Goal: Information Seeking & Learning: Learn about a topic

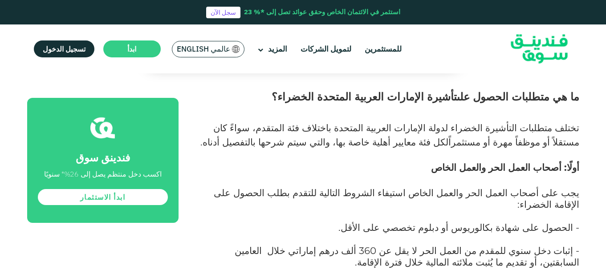
scroll to position [543, 0]
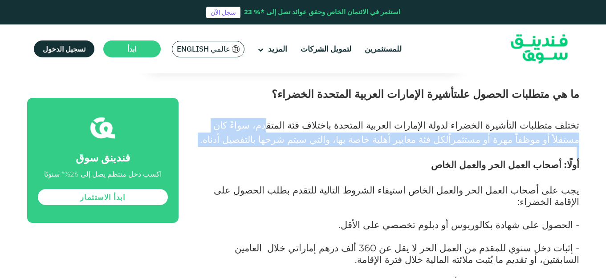
drag, startPoint x: 328, startPoint y: 129, endPoint x: 266, endPoint y: 154, distance: 66.3
click at [266, 154] on p at bounding box center [389, 153] width 381 height 12
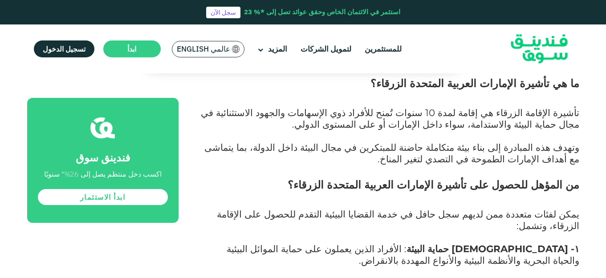
scroll to position [1294, 0]
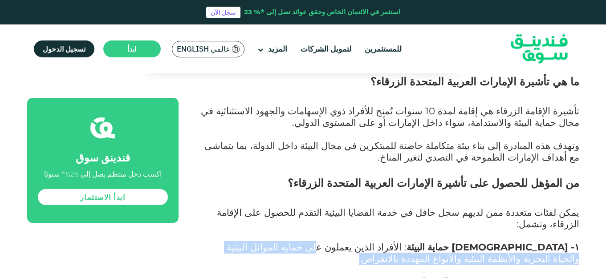
drag, startPoint x: 443, startPoint y: 181, endPoint x: 327, endPoint y: 187, distance: 116.9
click at [327, 242] on p "۱- دعاة حماية البيئة : الأفراد الذين يعملون على حماية الموائل البيئية والحياة ا…" at bounding box center [389, 259] width 381 height 35
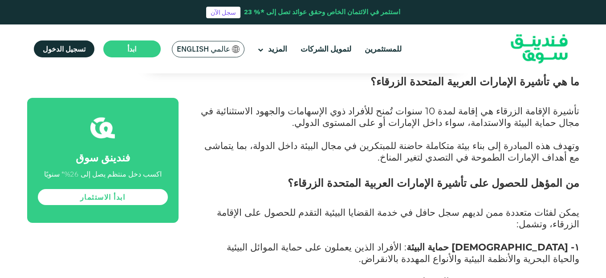
click at [327, 242] on p "۱- دعاة حماية البيئة : الأفراد الذين يعملون على حماية الموائل البيئية والحياة ا…" at bounding box center [389, 259] width 381 height 35
drag, startPoint x: 492, startPoint y: 211, endPoint x: 434, endPoint y: 211, distance: 57.9
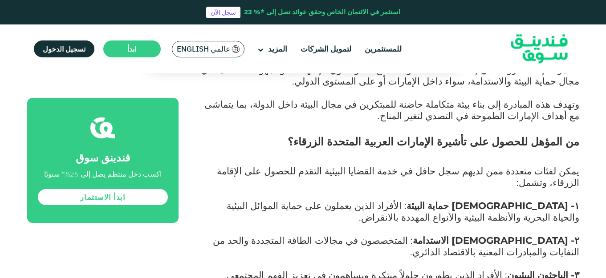
scroll to position [1378, 0]
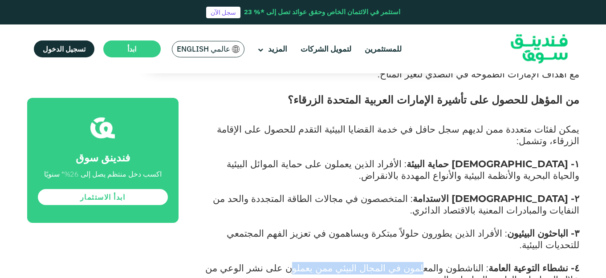
drag, startPoint x: 452, startPoint y: 180, endPoint x: 350, endPoint y: 180, distance: 101.6
click at [350, 262] on span ": الناشطون والمعلمون في المجال البيئي ممن يعملون على نشر الوعي من خلال السياسات…" at bounding box center [392, 273] width 374 height 23
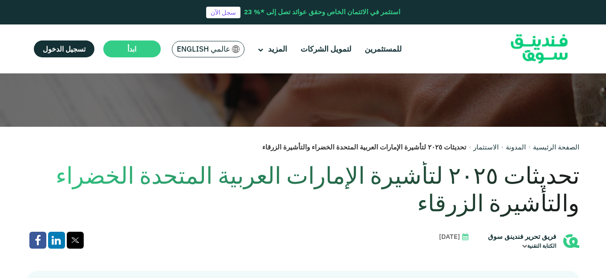
scroll to position [131, 0]
click at [483, 147] on link "الاستثمار" at bounding box center [486, 147] width 25 height 8
